Goal: Transaction & Acquisition: Purchase product/service

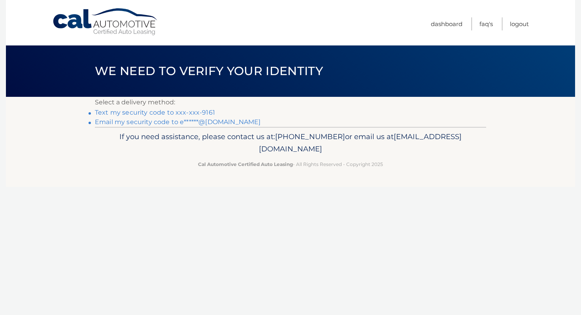
click at [200, 111] on link "Text my security code to xxx-xxx-9161" at bounding box center [155, 113] width 120 height 8
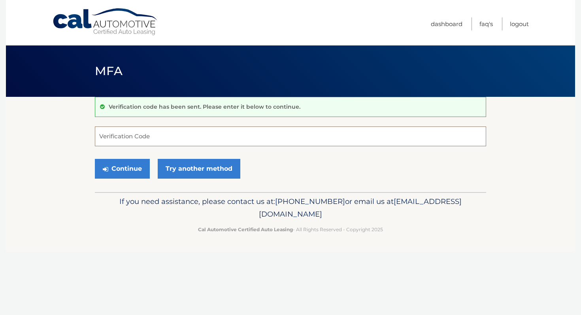
click at [195, 133] on input "Verification Code" at bounding box center [290, 136] width 391 height 20
type input "897455"
click at [120, 162] on button "Continue" at bounding box center [122, 169] width 55 height 20
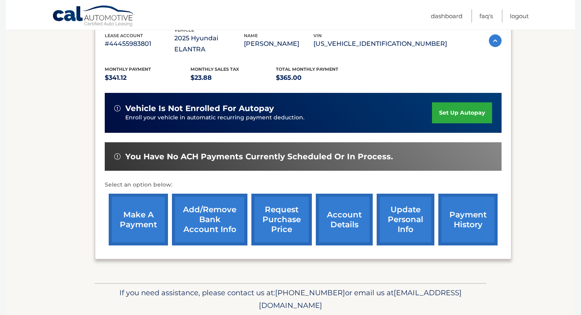
scroll to position [146, 0]
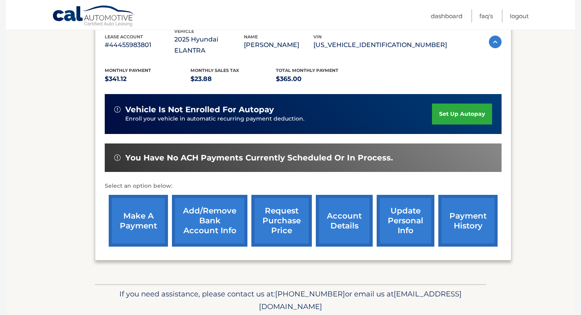
click at [158, 209] on link "make a payment" at bounding box center [138, 221] width 59 height 52
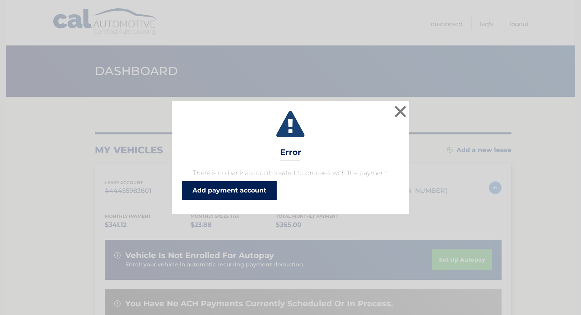
click at [205, 194] on link "Add payment account" at bounding box center [229, 190] width 95 height 19
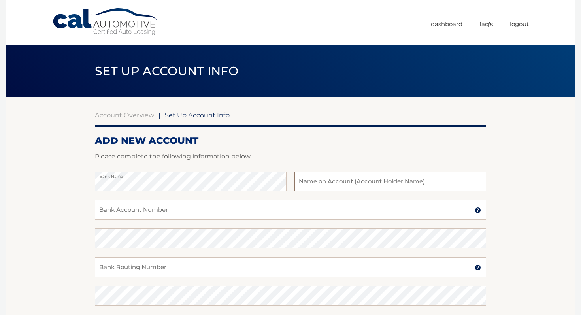
click at [318, 186] on input "text" at bounding box center [390, 181] width 192 height 20
type input "Evan West"
click at [275, 204] on input "Bank Account Number" at bounding box center [290, 210] width 391 height 20
drag, startPoint x: 171, startPoint y: 218, endPoint x: 101, endPoint y: 209, distance: 71.2
click at [100, 209] on input "12000000224402" at bounding box center [290, 210] width 391 height 20
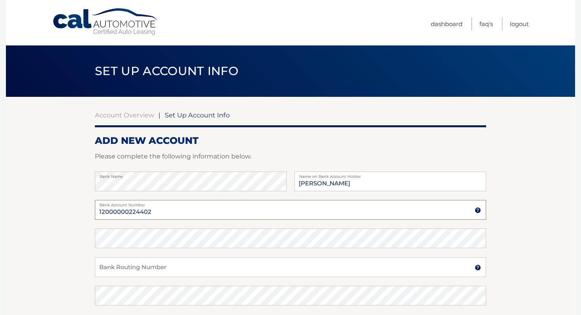
type input "12000000224402"
click at [182, 153] on p "Please complete the following information below." at bounding box center [290, 156] width 391 height 11
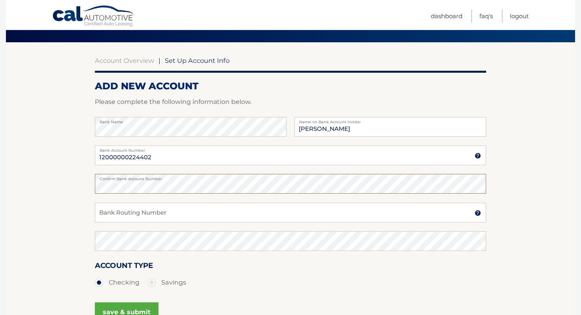
scroll to position [58, 0]
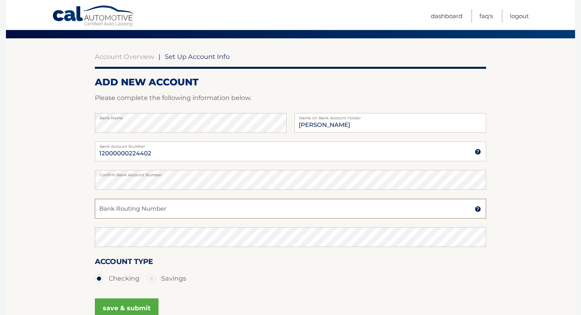
click at [158, 210] on input "Bank Routing Number" at bounding box center [290, 209] width 391 height 20
drag, startPoint x: 129, startPoint y: 210, endPoint x: 97, endPoint y: 210, distance: 31.6
click at [97, 210] on input "263182037" at bounding box center [290, 209] width 391 height 20
type input "263182037"
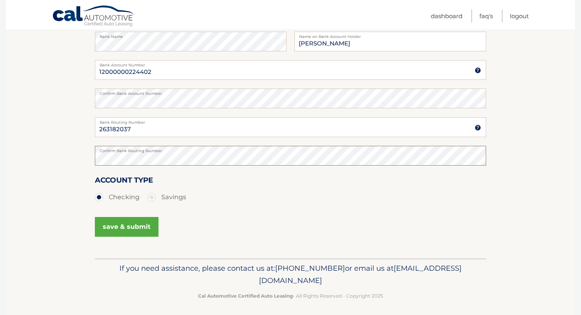
scroll to position [141, 0]
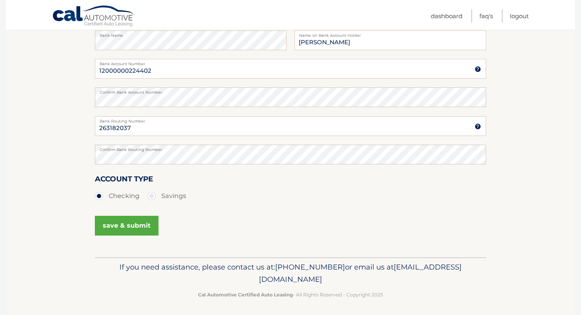
click at [141, 223] on button "save & submit" at bounding box center [127, 226] width 64 height 20
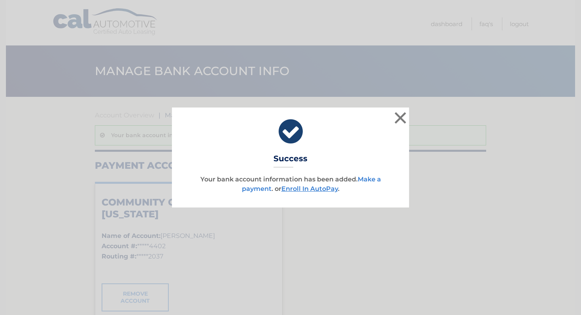
click at [255, 185] on link "Make a payment" at bounding box center [311, 183] width 139 height 17
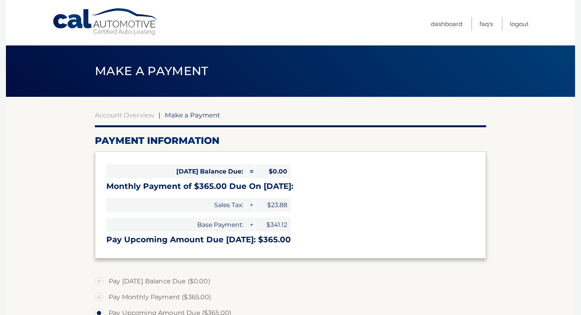
select select "MjYwNzZiOTYtY2VlYi00MmYxLWJjZDMtODA5MGZkM2NmMDc5"
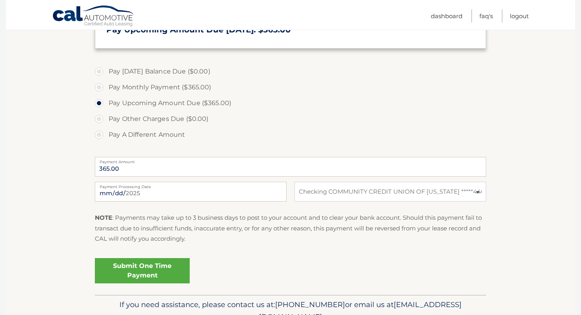
scroll to position [212, 0]
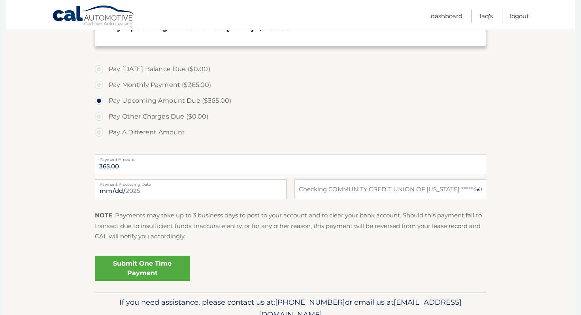
click at [165, 264] on link "Submit One Time Payment" at bounding box center [142, 268] width 95 height 25
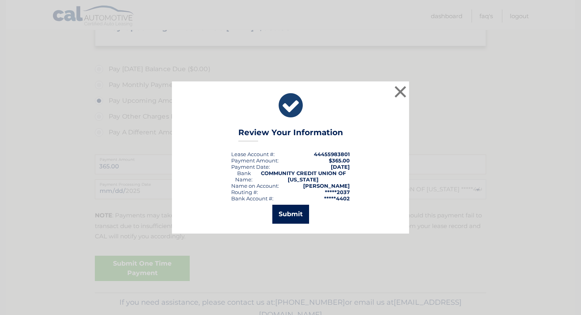
click at [277, 214] on button "Submit" at bounding box center [290, 214] width 37 height 19
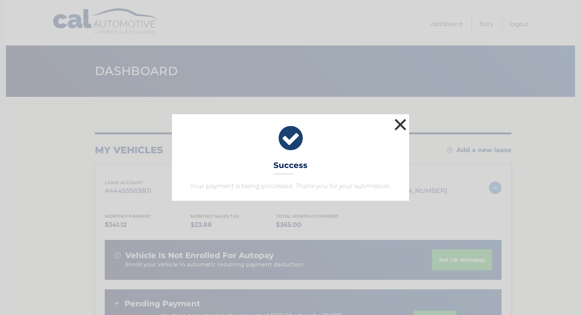
click at [400, 125] on button "×" at bounding box center [400, 125] width 16 height 16
